Goal: Transaction & Acquisition: Subscribe to service/newsletter

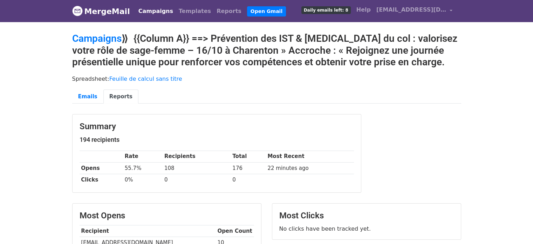
click at [146, 10] on link "Campaigns" at bounding box center [156, 11] width 40 height 14
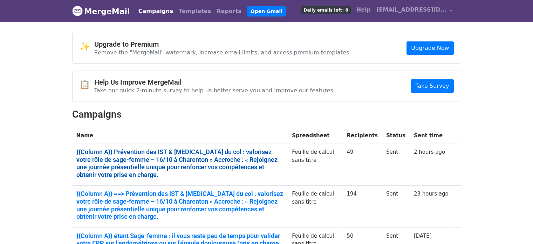
click at [148, 158] on link "{{Column A}} Prévention des IST & cancer du col : valorisez votre rôle de sage-…" at bounding box center [180, 163] width 208 height 30
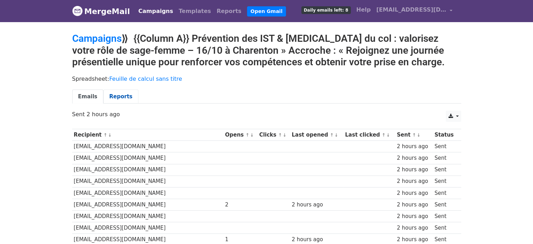
click at [119, 95] on link "Reports" at bounding box center [120, 96] width 35 height 14
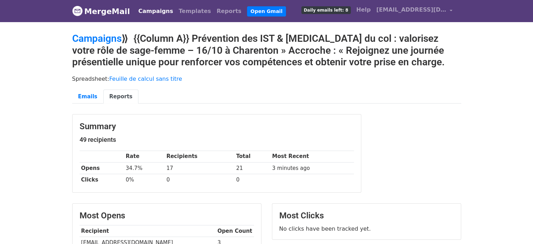
drag, startPoint x: 538, startPoint y: 47, endPoint x: 538, endPoint y: 25, distance: 21.4
click at [533, 25] on html "MergeMail Campaigns Templates Reports Open Gmail Daily emails left: 8 Help [EMA…" at bounding box center [266, 239] width 533 height 478
click at [149, 60] on h2 "Campaigns ⟫ {{Column A}} Prévention des IST & [MEDICAL_DATA] du col : valorisez…" at bounding box center [266, 50] width 389 height 35
click at [200, 58] on h2 "Campaigns ⟫ {{Column A}} Prévention des IST & [MEDICAL_DATA] du col : valorisez…" at bounding box center [266, 50] width 389 height 35
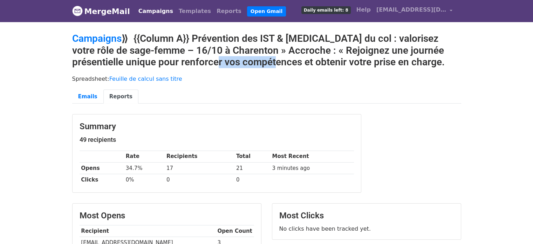
click at [200, 58] on h2 "Campaigns ⟫ {{Column A}} Prévention des IST & [MEDICAL_DATA] du col : valorisez…" at bounding box center [266, 50] width 389 height 35
click at [157, 47] on h2 "Campaigns ⟫ {{Column A}} Prévention des IST & [MEDICAL_DATA] du col : valorisez…" at bounding box center [266, 50] width 389 height 35
click at [443, 5] on link "[EMAIL_ADDRESS][DOMAIN_NAME]" at bounding box center [415, 11] width 82 height 16
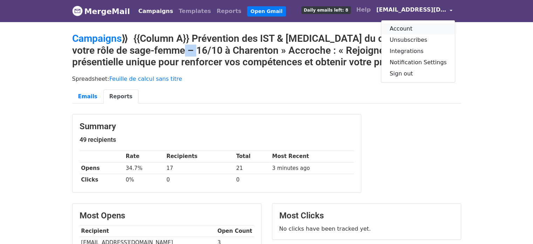
click at [424, 26] on link "Account" at bounding box center [418, 28] width 74 height 11
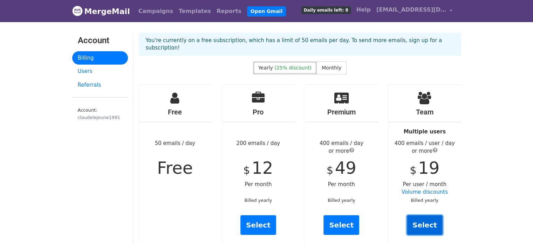
click at [423, 215] on link "Select" at bounding box center [425, 225] width 36 height 20
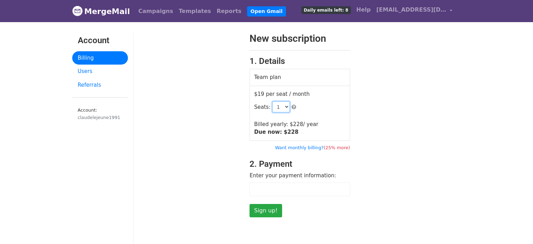
click at [281, 108] on select "1 2 3 4 5 6 7 8 9 10 11 12 13 14 15 16 17 18 19 20 21 22 23 24 25 26 27 28 29 3…" at bounding box center [281, 106] width 18 height 11
select select "2"
click at [272, 101] on select "1 2 3 4 5 6 7 8 9 10 11 12 13 14 15 16 17 18 19 20 21 22 23 24 25 26 27 28 29 3…" at bounding box center [281, 106] width 18 height 11
click at [374, 87] on div "New subscription 1. Details Team plan $19 per seat / month Seats: 1 2 3 4 5 6 7…" at bounding box center [300, 125] width 333 height 184
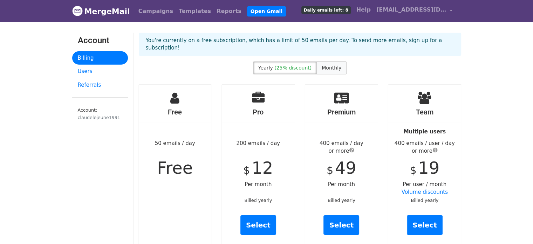
click at [330, 65] on span "Monthly" at bounding box center [332, 68] width 20 height 6
click at [423, 215] on link "Select" at bounding box center [425, 225] width 36 height 20
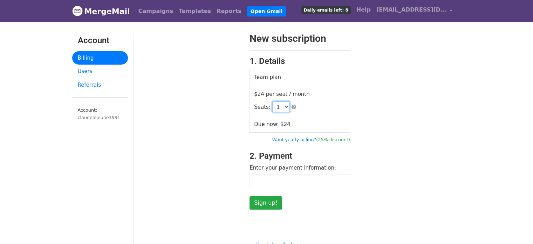
click at [280, 109] on select "1 2 3 4 5 6 7 8 9 10 11 12 13 14 15 16 17 18 19 20 21 22 23 24 25 26 27 28 29 3…" at bounding box center [281, 106] width 18 height 11
select select "2"
click at [272, 101] on select "1 2 3 4 5 6 7 8 9 10 11 12 13 14 15 16 17 18 19 20 21 22 23 24 25 26 27 28 29 3…" at bounding box center [281, 106] width 18 height 11
click at [94, 53] on link "Billing" at bounding box center [100, 58] width 56 height 14
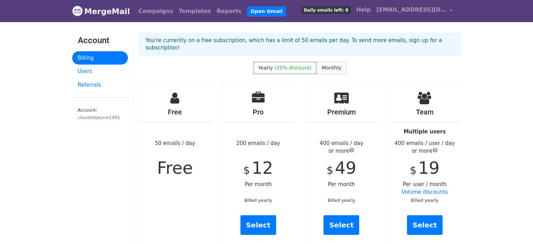
click at [330, 65] on span "Monthly" at bounding box center [332, 68] width 20 height 6
